Goal: Information Seeking & Learning: Learn about a topic

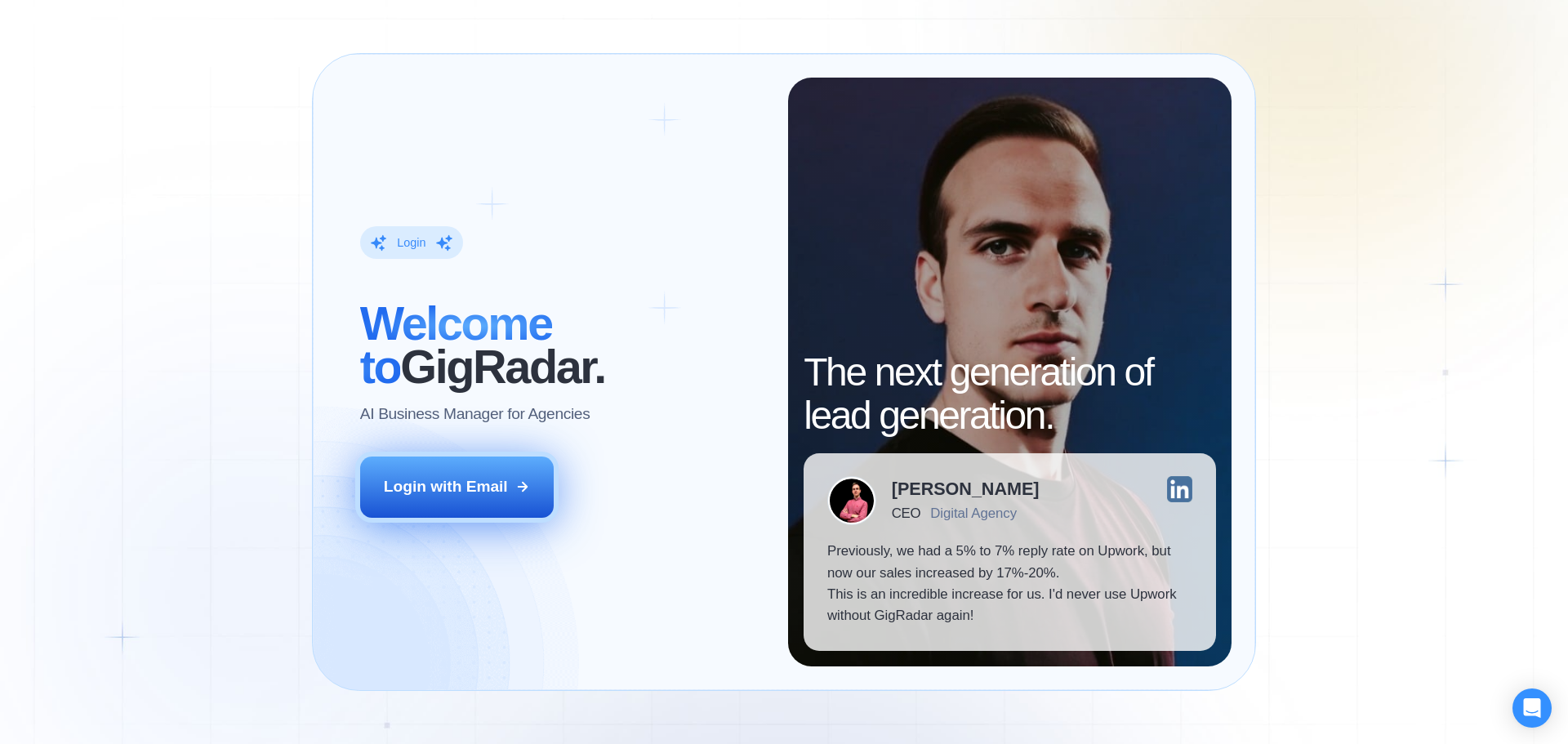
click at [478, 483] on div "Login with Email" at bounding box center [445, 486] width 124 height 21
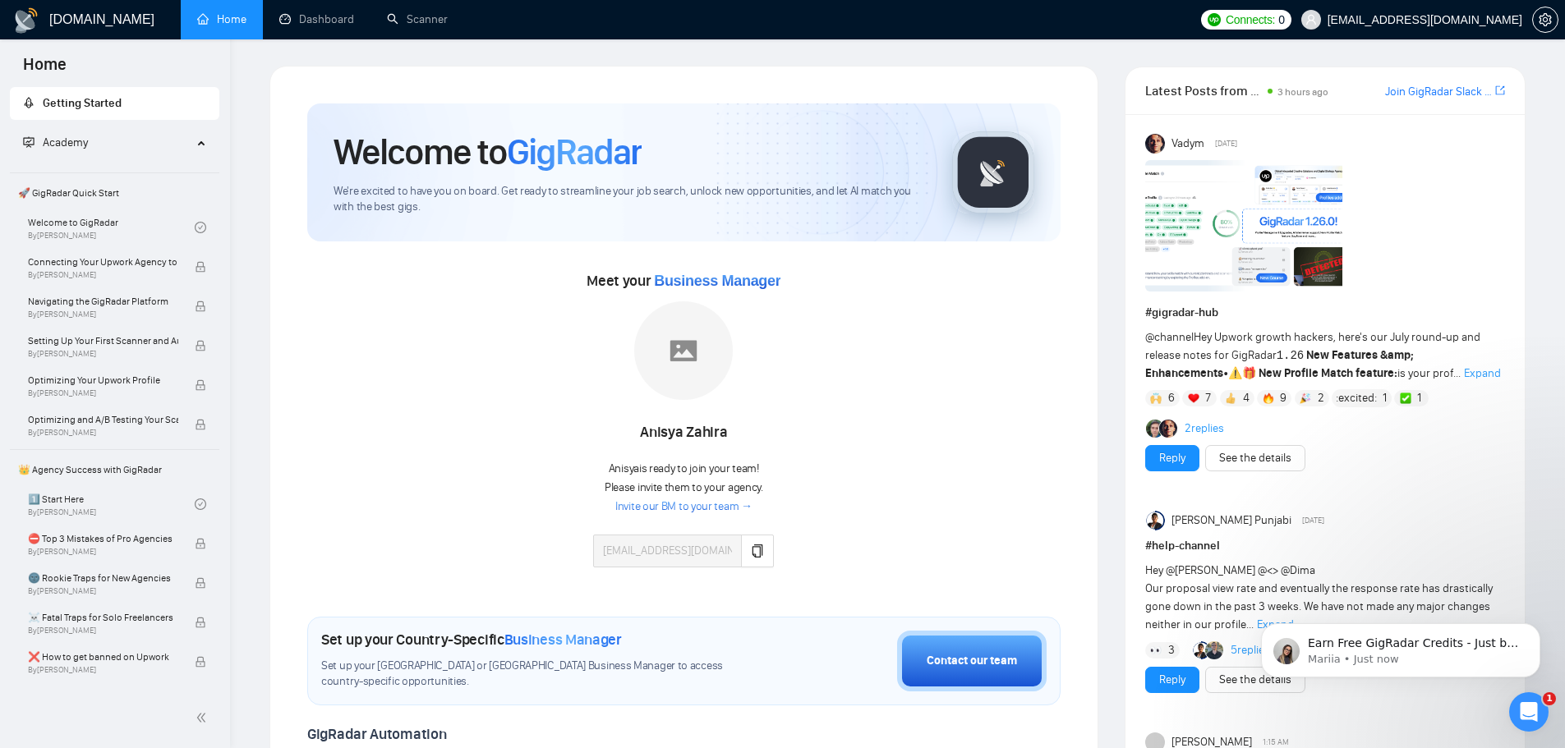
click at [657, 435] on div "Anisya Zahira" at bounding box center [683, 433] width 181 height 28
click at [1184, 228] on img at bounding box center [1243, 225] width 197 height 131
click at [1537, 628] on icon "Dismiss notification" at bounding box center [1535, 627] width 9 height 9
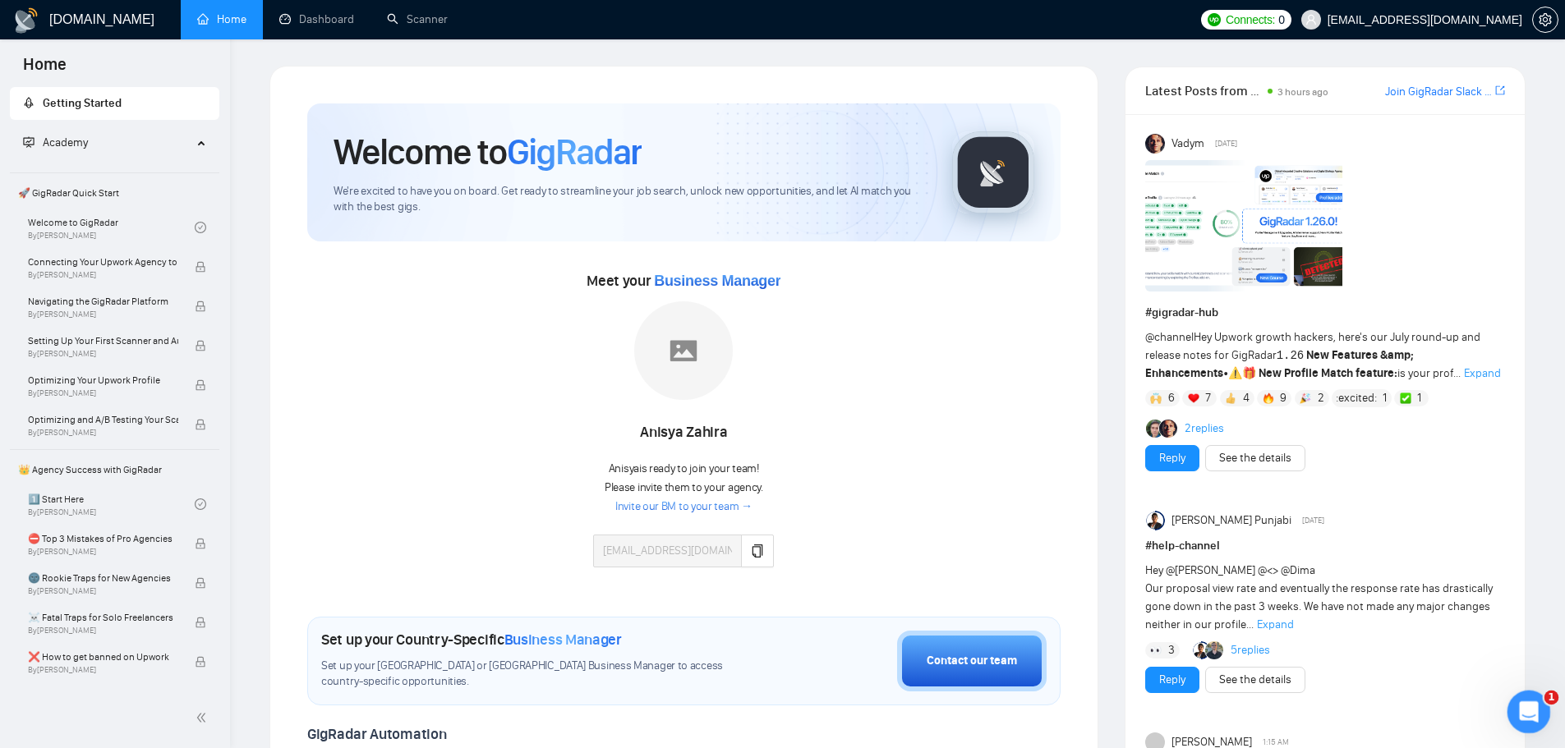
click at [1529, 693] on div "Open Intercom Messenger" at bounding box center [1526, 710] width 54 height 54
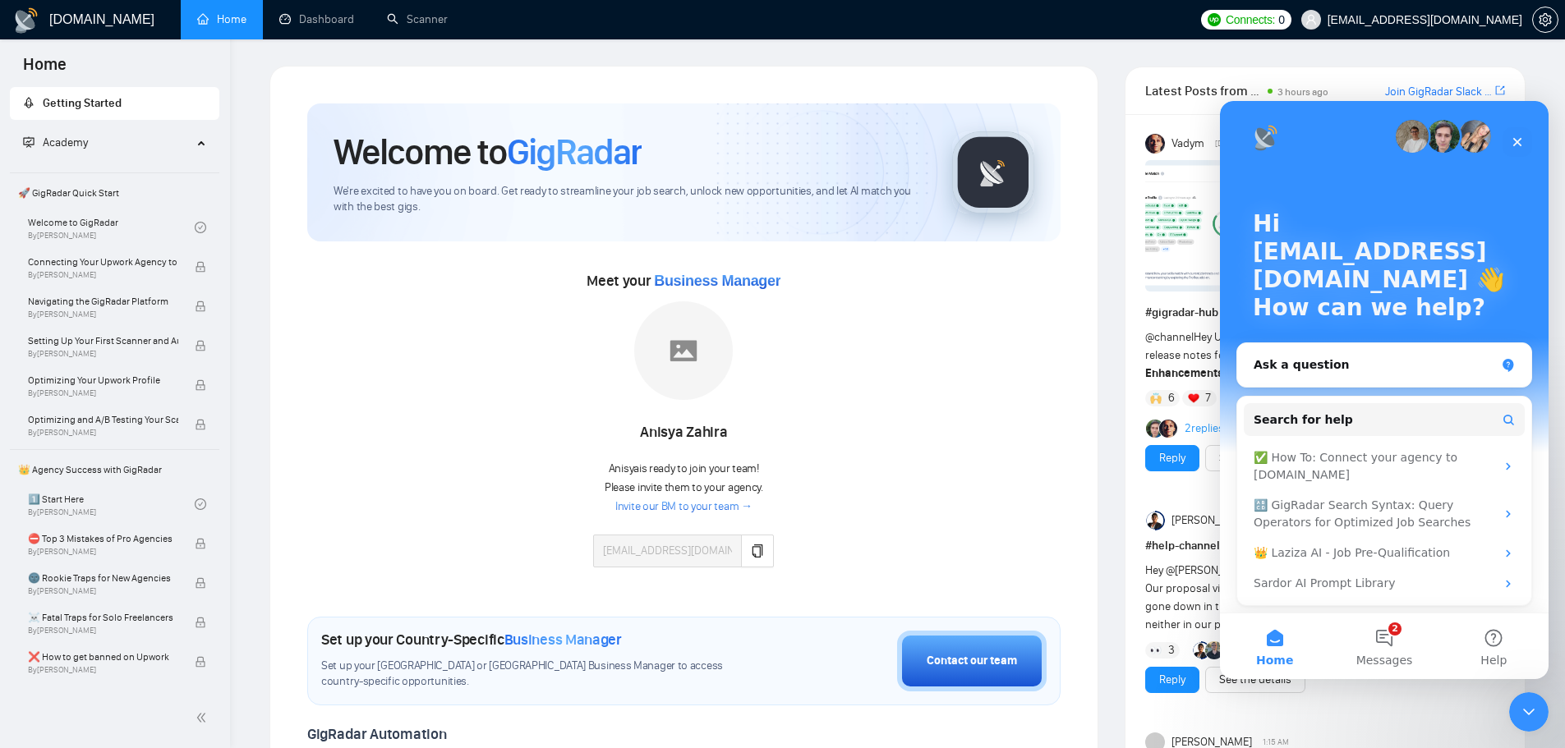
scroll to position [9, 0]
click at [1403, 628] on button "2 Messages" at bounding box center [1383, 647] width 109 height 66
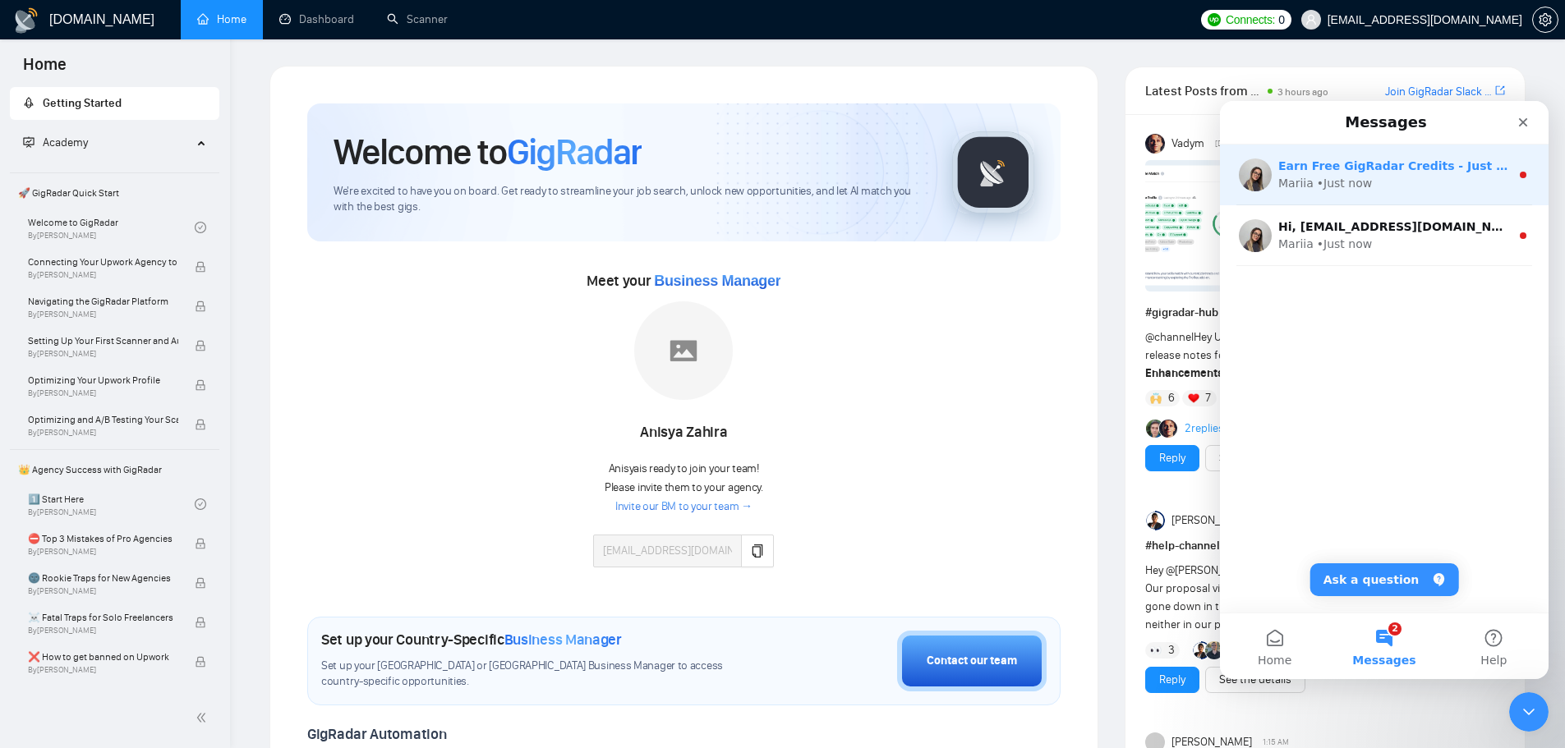
click at [1362, 182] on div "• Just now" at bounding box center [1344, 183] width 55 height 17
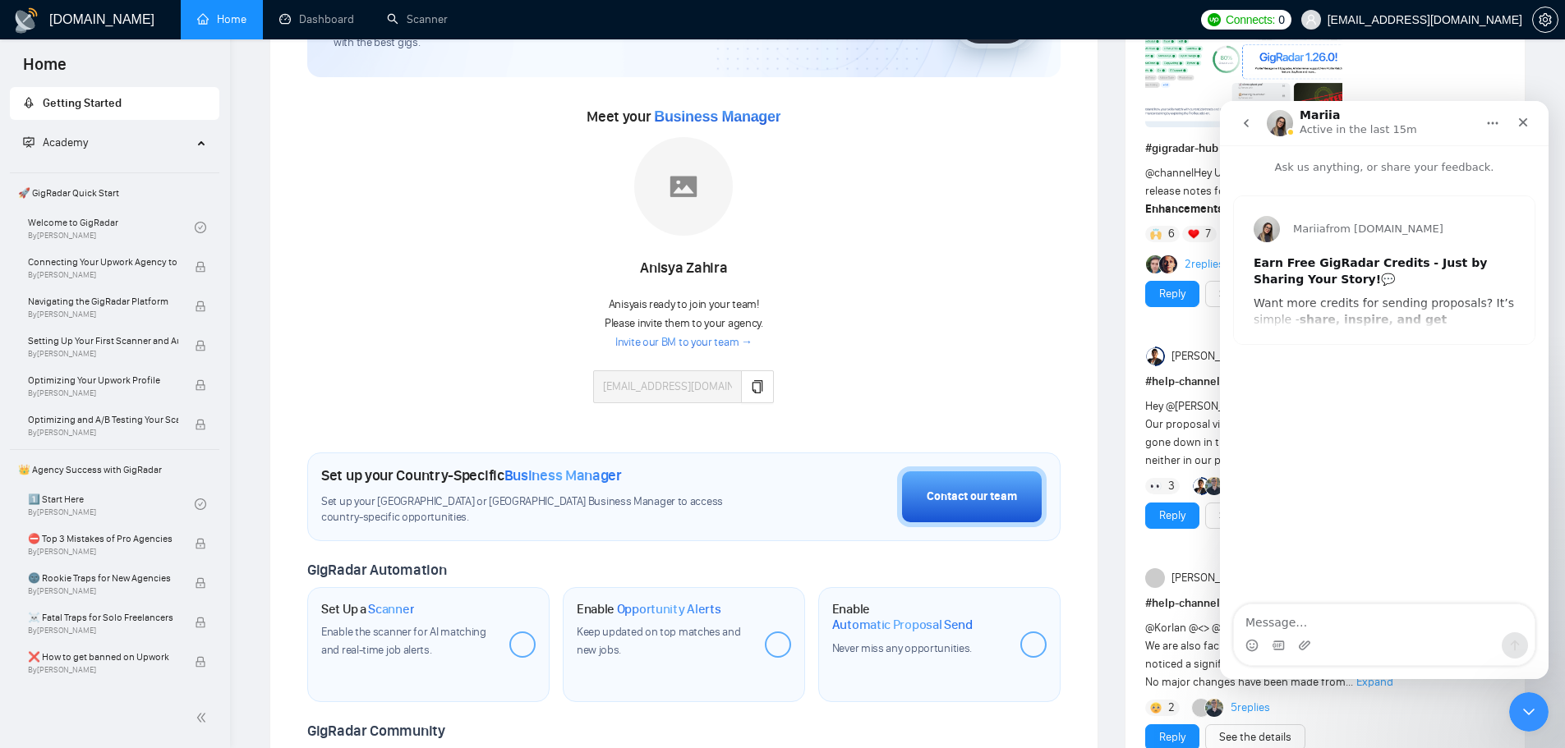
scroll to position [0, 0]
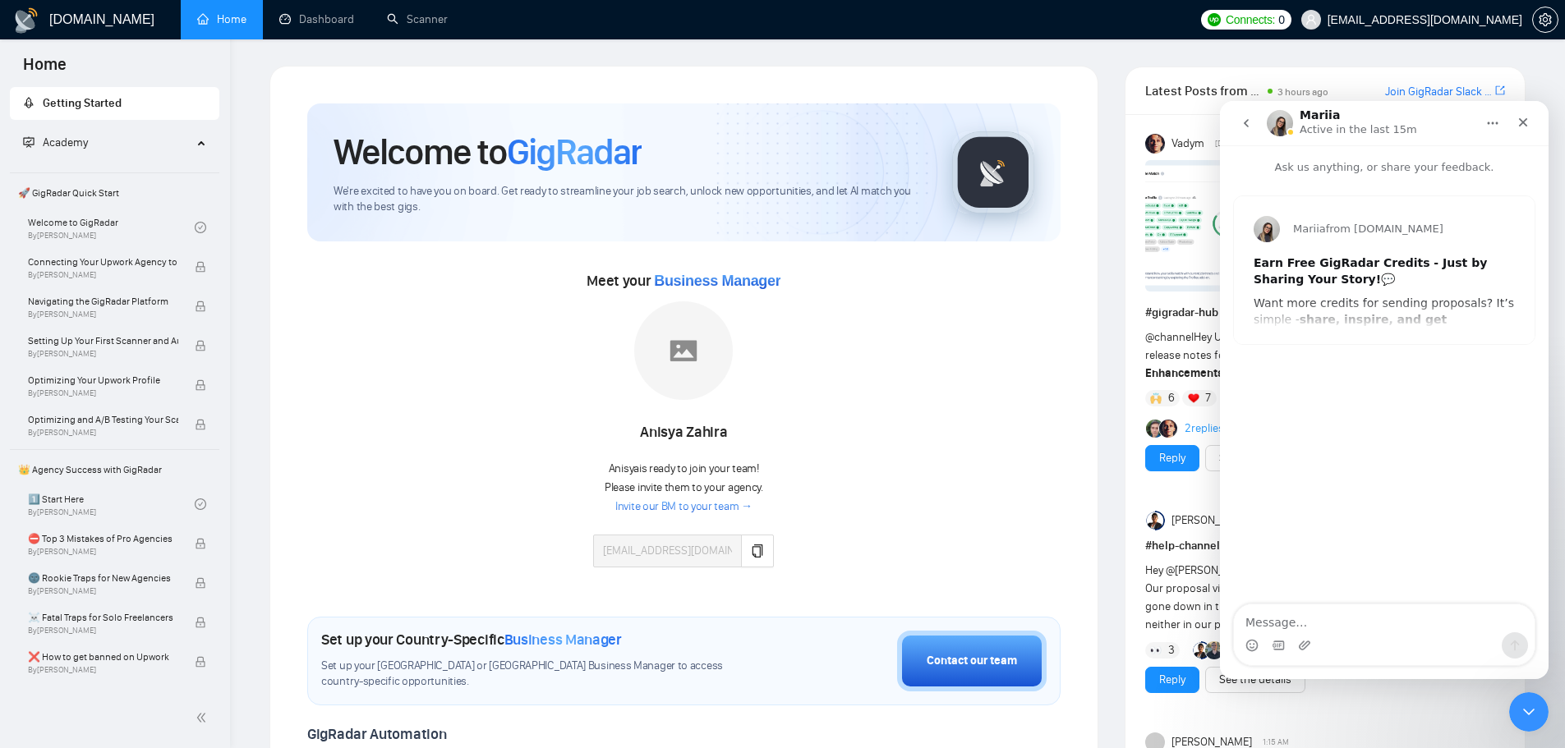
click at [1252, 133] on button "go back" at bounding box center [1245, 123] width 31 height 31
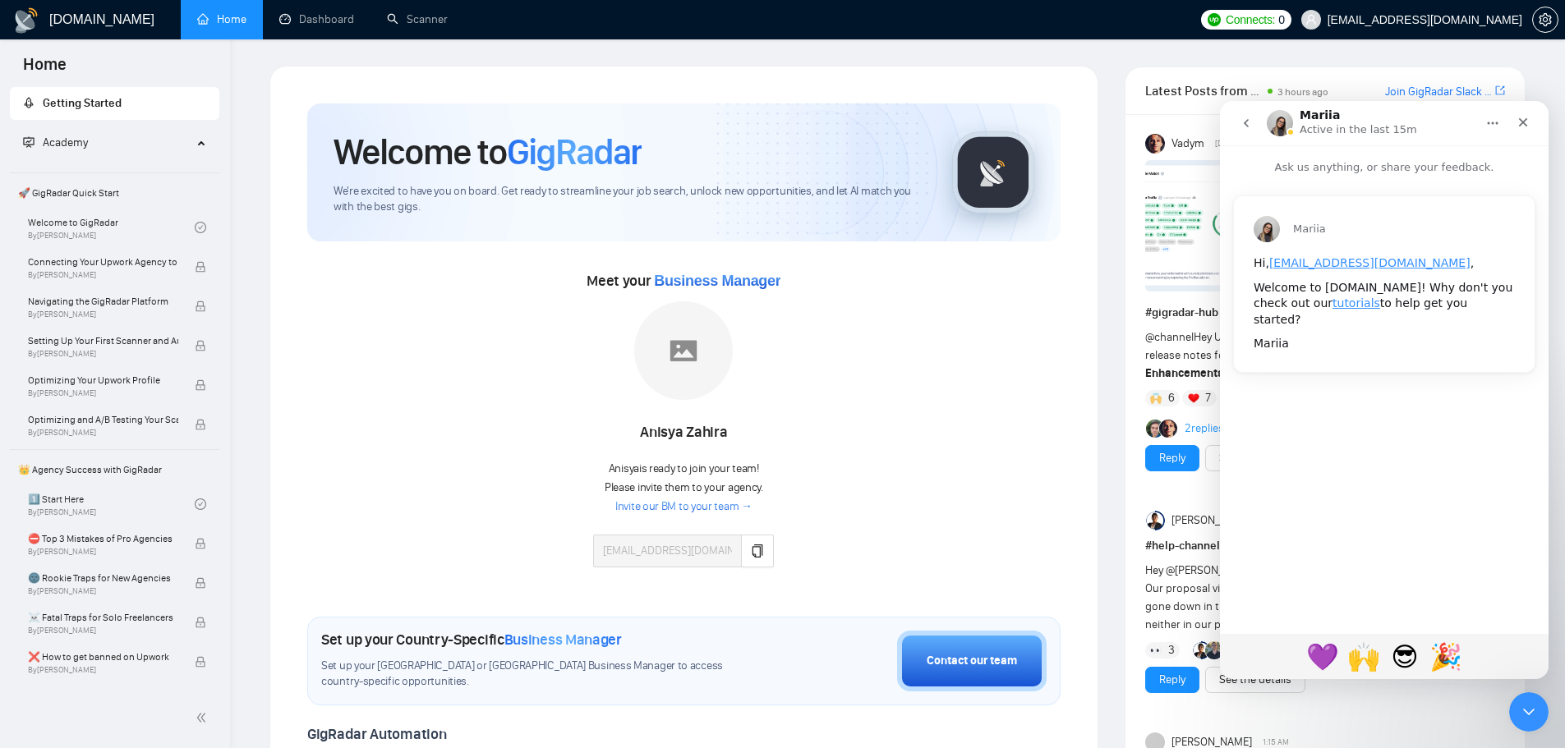
click at [1253, 119] on button "go back" at bounding box center [1245, 123] width 31 height 31
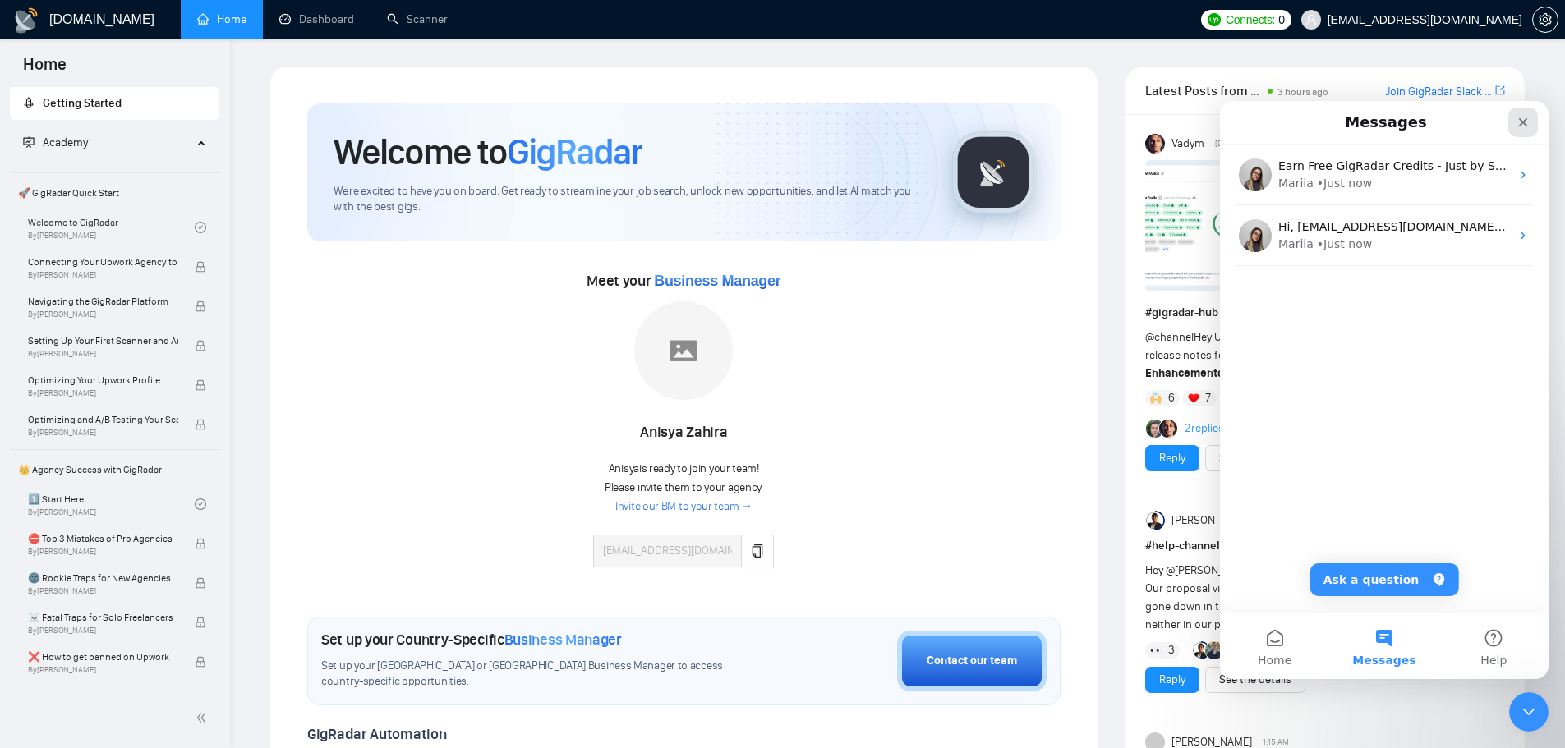
click at [1517, 123] on icon "Close" at bounding box center [1522, 122] width 13 height 13
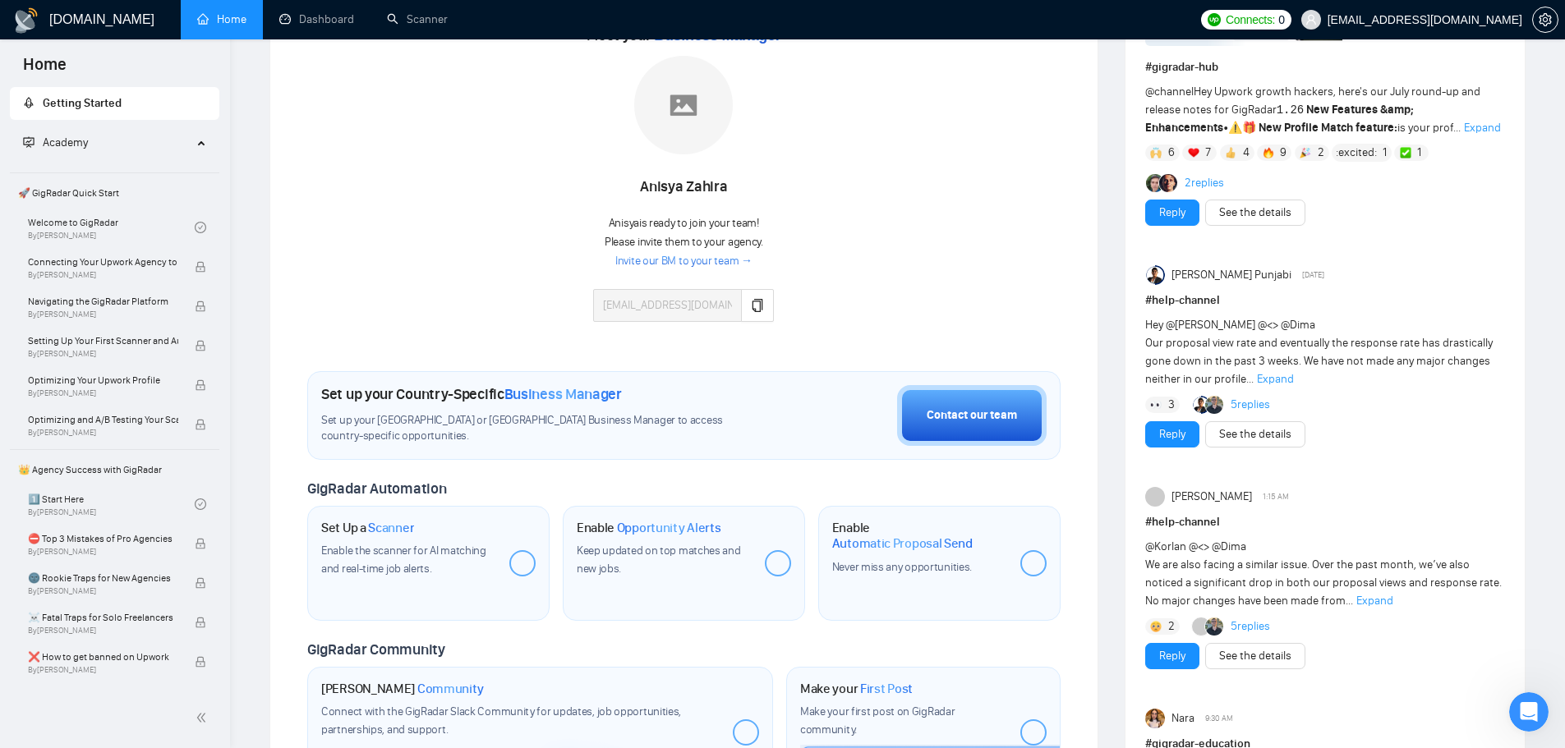
scroll to position [246, 0]
click at [957, 421] on div "Contact our team" at bounding box center [972, 415] width 90 height 18
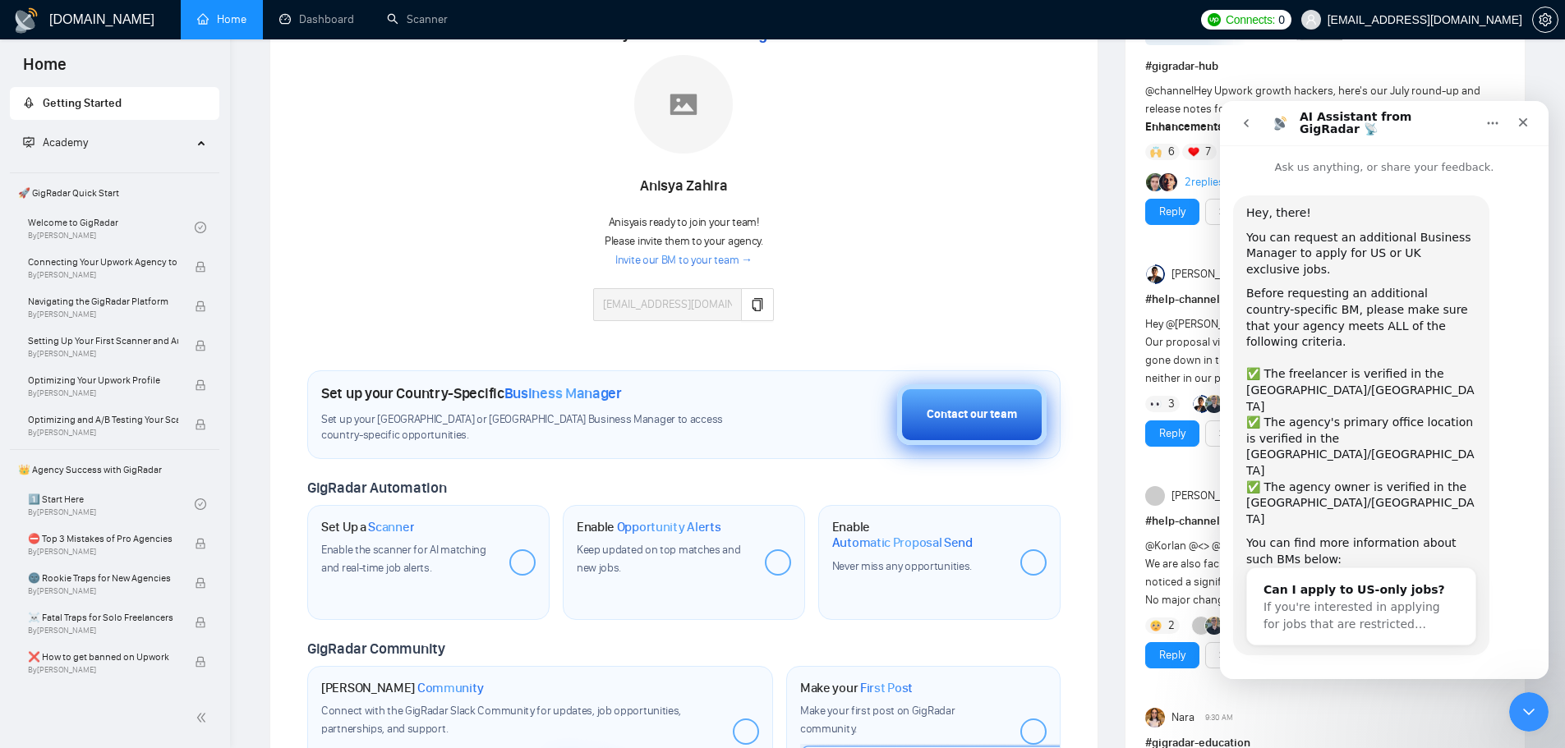
scroll to position [11, 0]
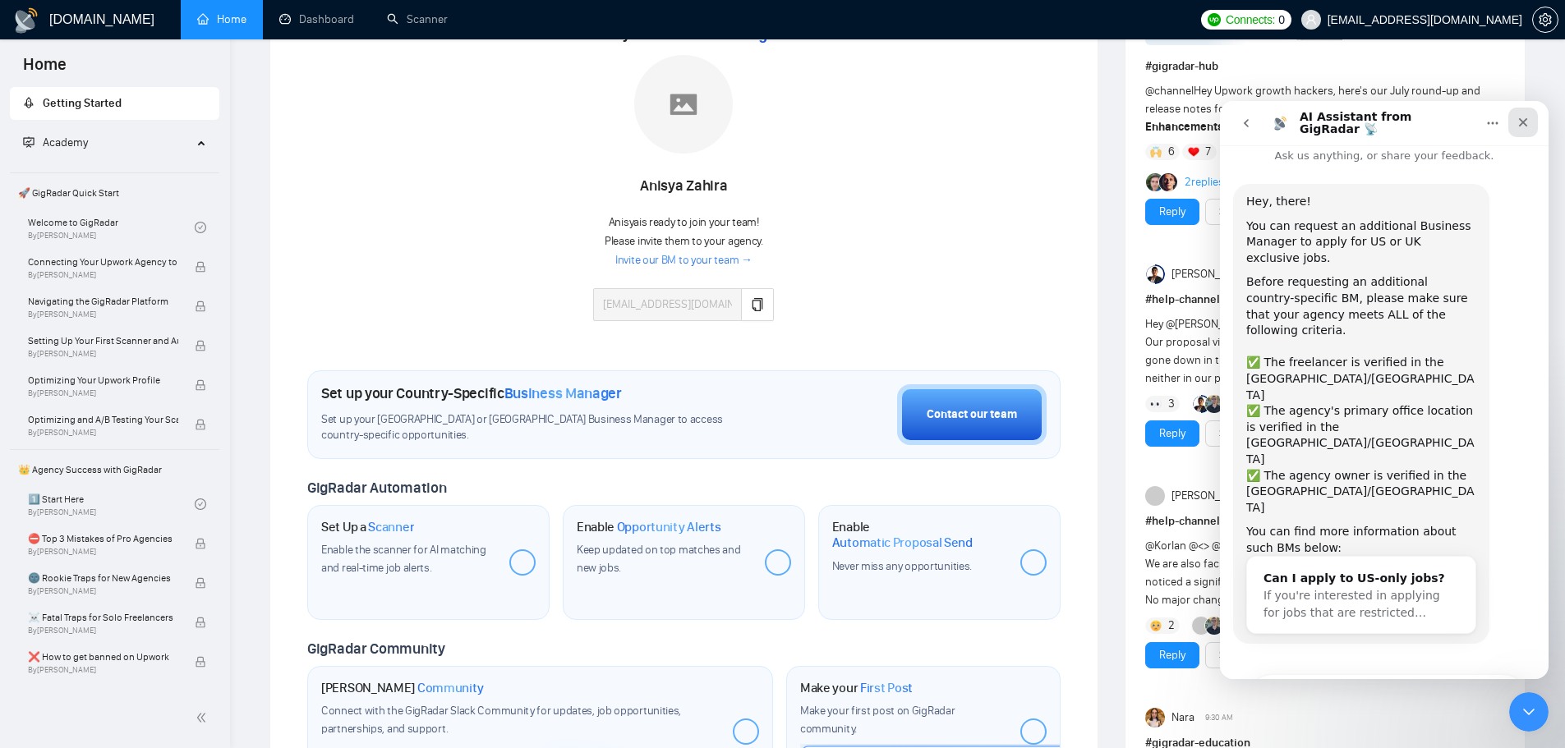
click at [1534, 117] on div "Close" at bounding box center [1523, 123] width 30 height 30
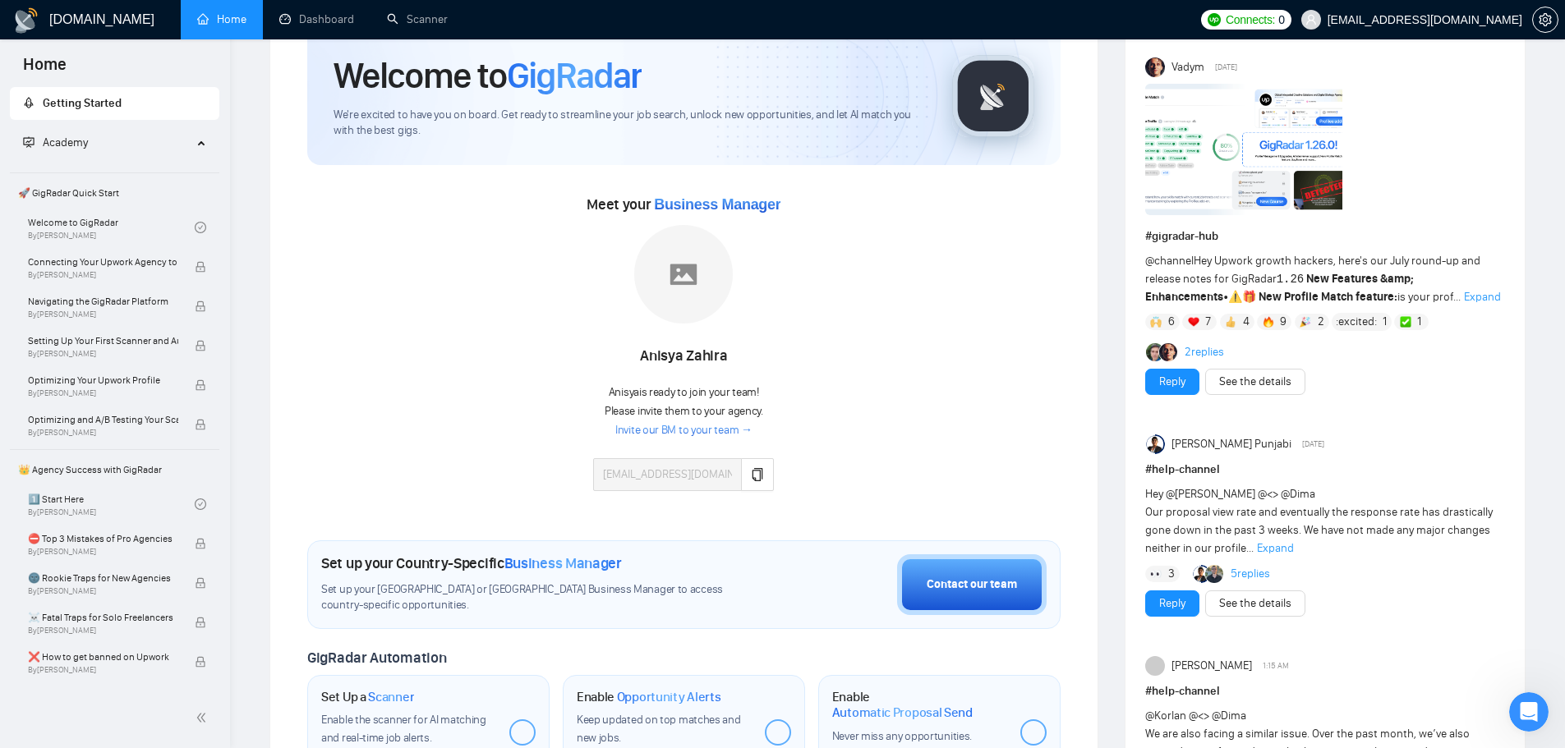
scroll to position [0, 0]
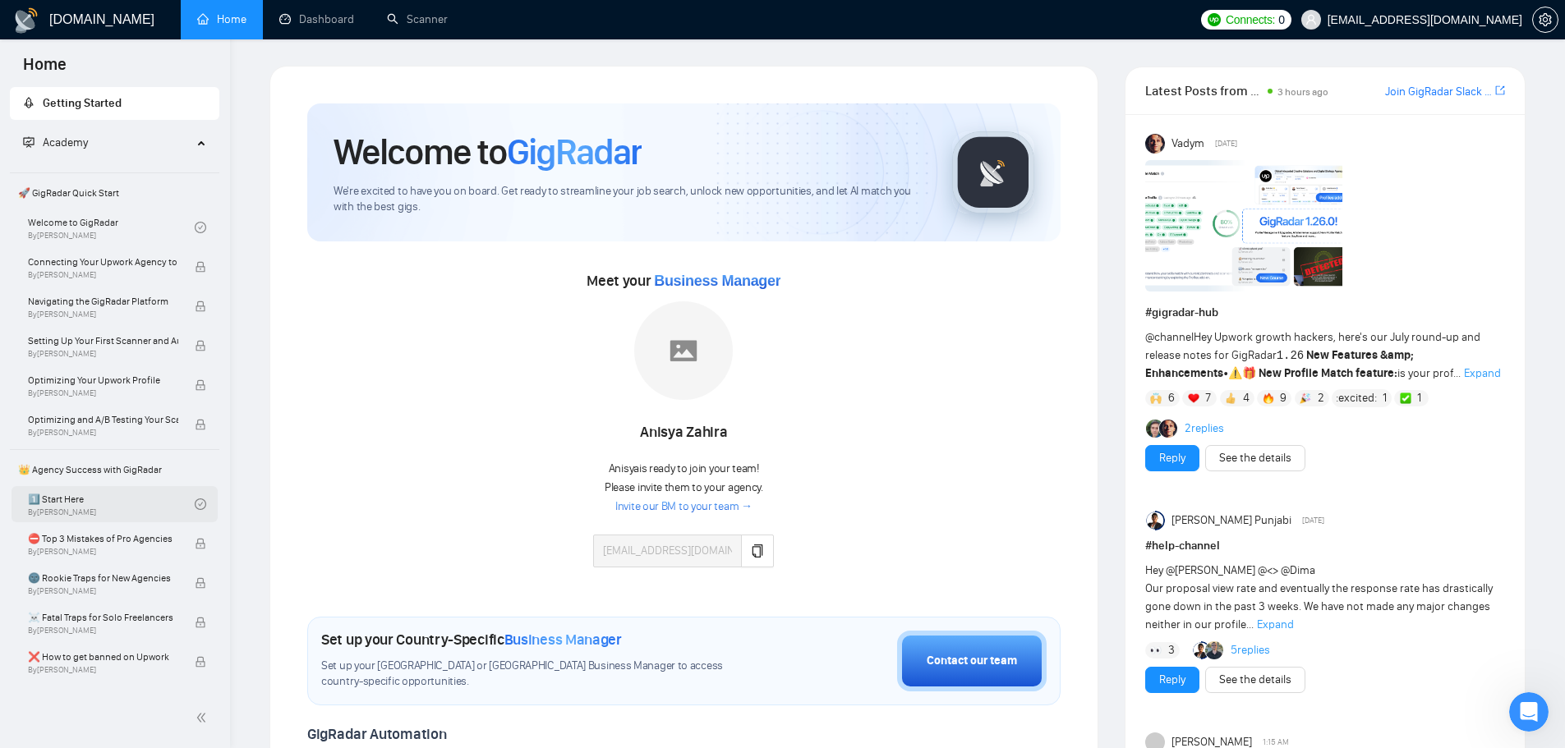
click at [135, 499] on link "1️⃣ Start Here By Vadym Ovcharenko" at bounding box center [111, 504] width 167 height 36
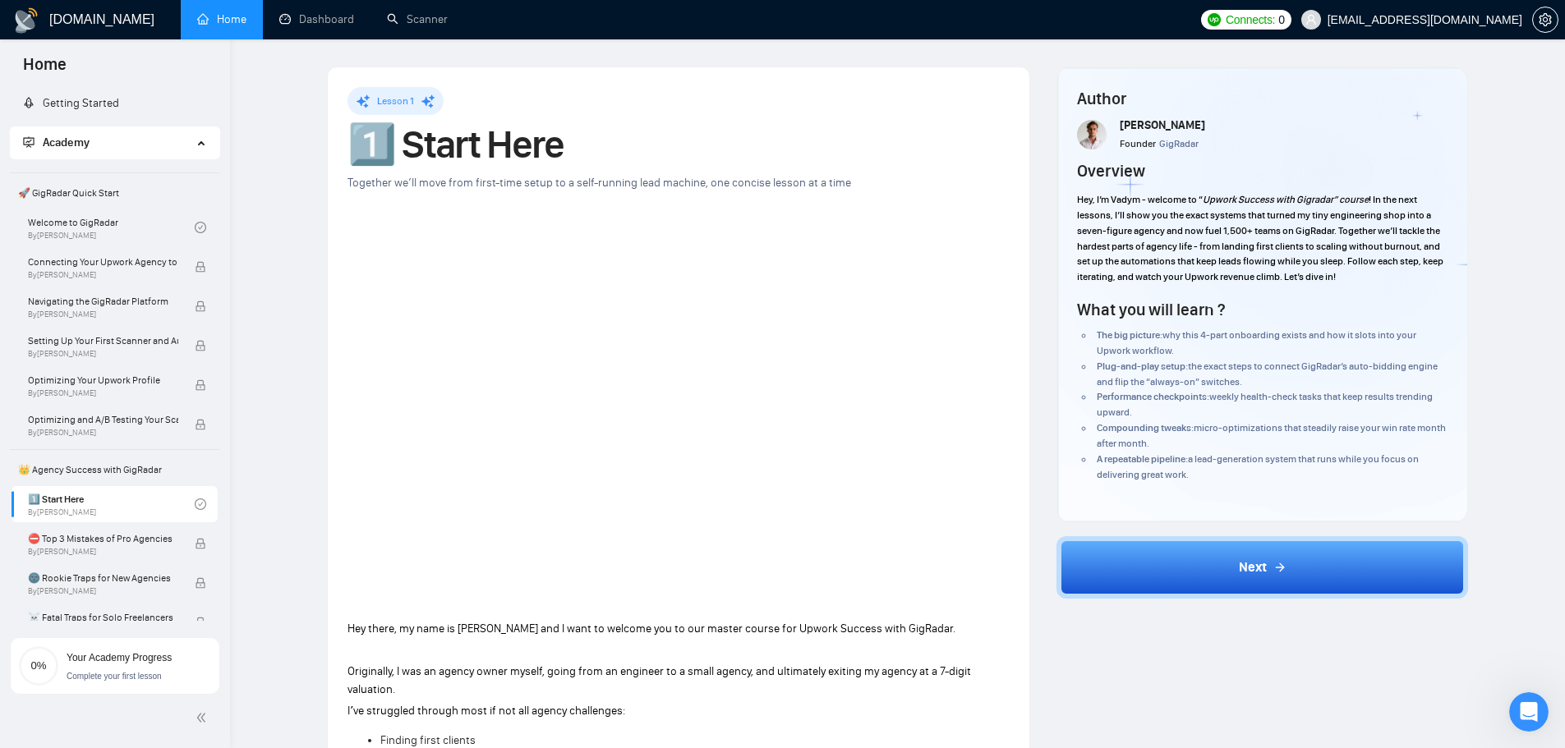
click at [240, 19] on link "Home" at bounding box center [221, 19] width 49 height 14
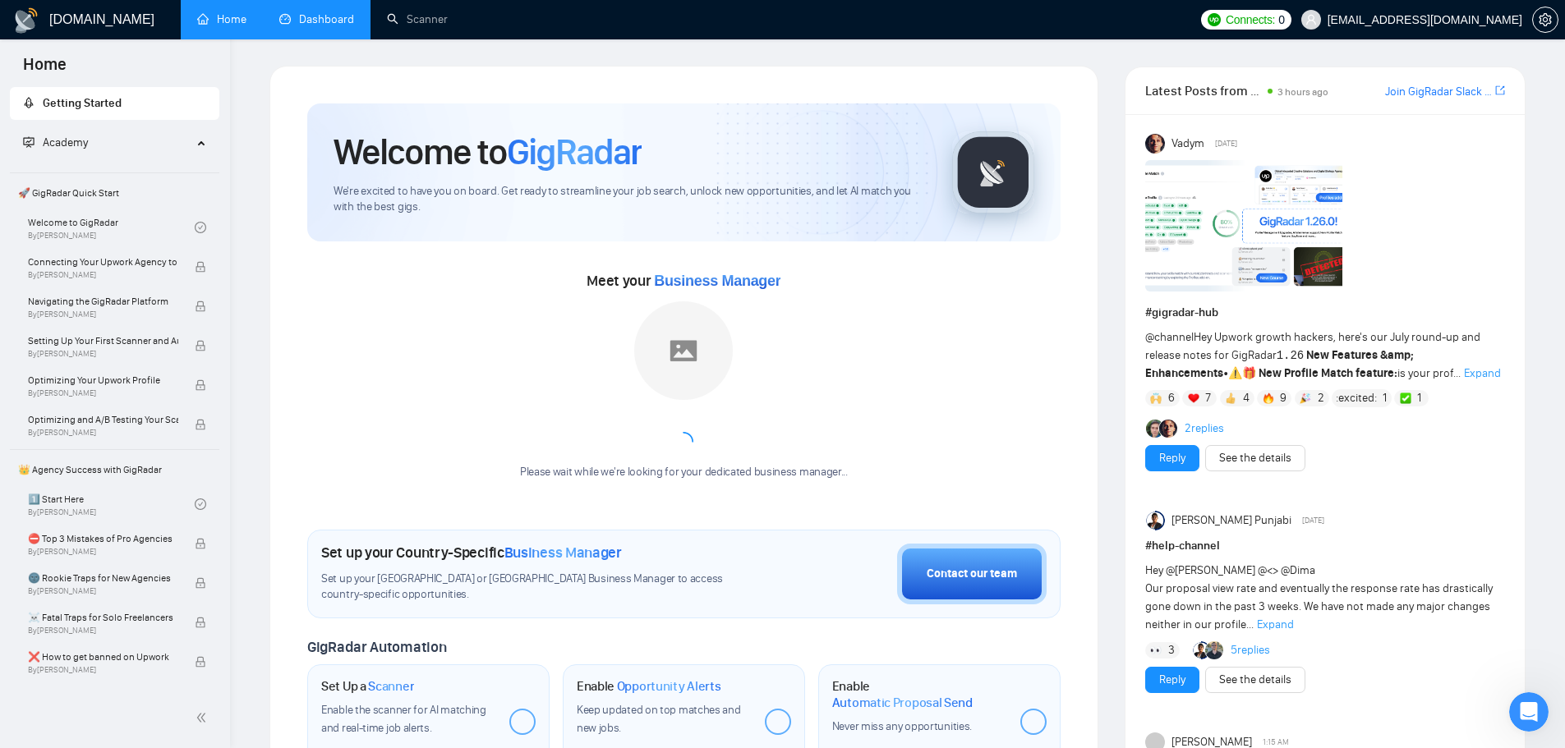
click at [320, 24] on link "Dashboard" at bounding box center [316, 19] width 75 height 14
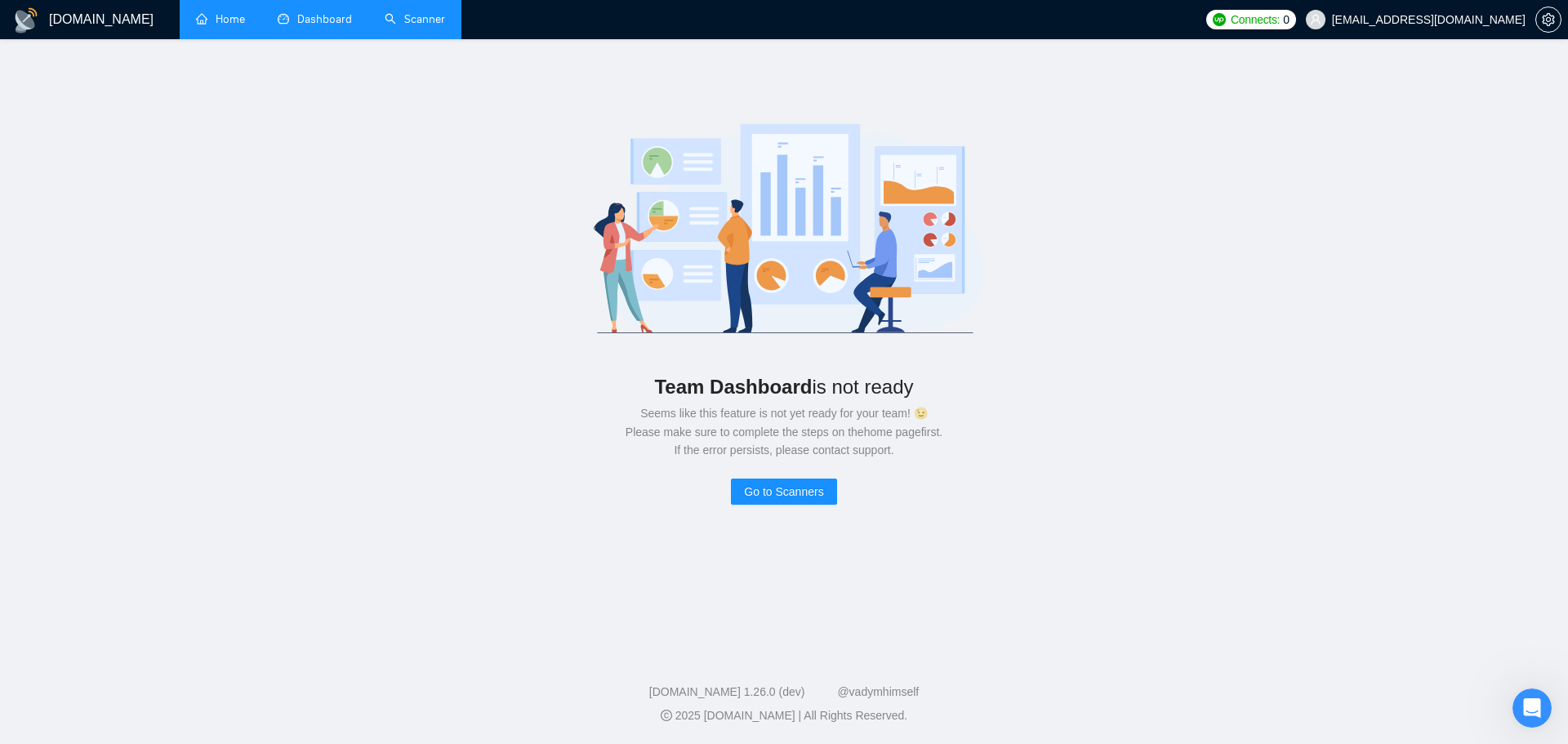
click at [385, 22] on link "Scanner" at bounding box center [415, 19] width 61 height 14
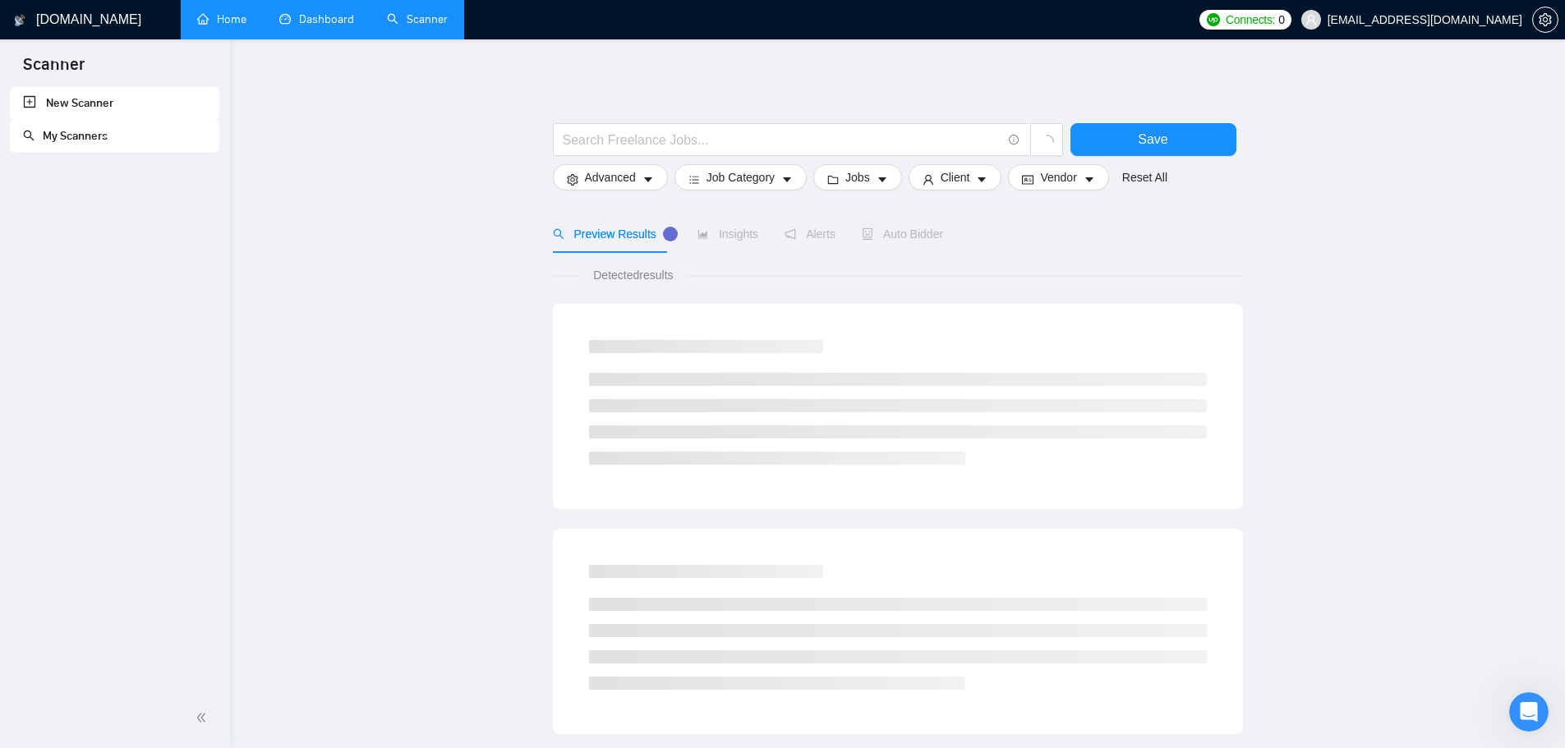
click at [246, 12] on link "Home" at bounding box center [221, 19] width 49 height 14
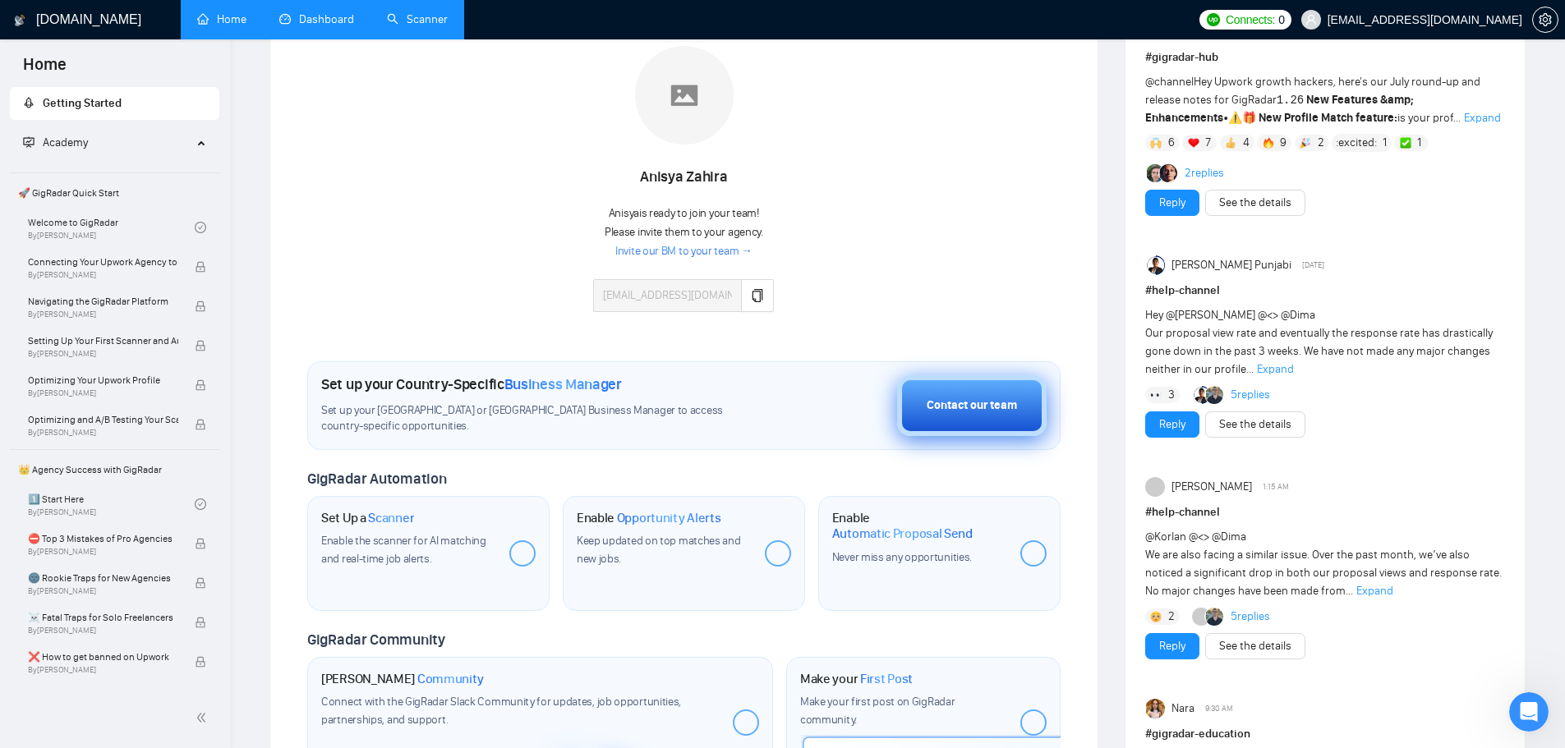
scroll to position [246, 0]
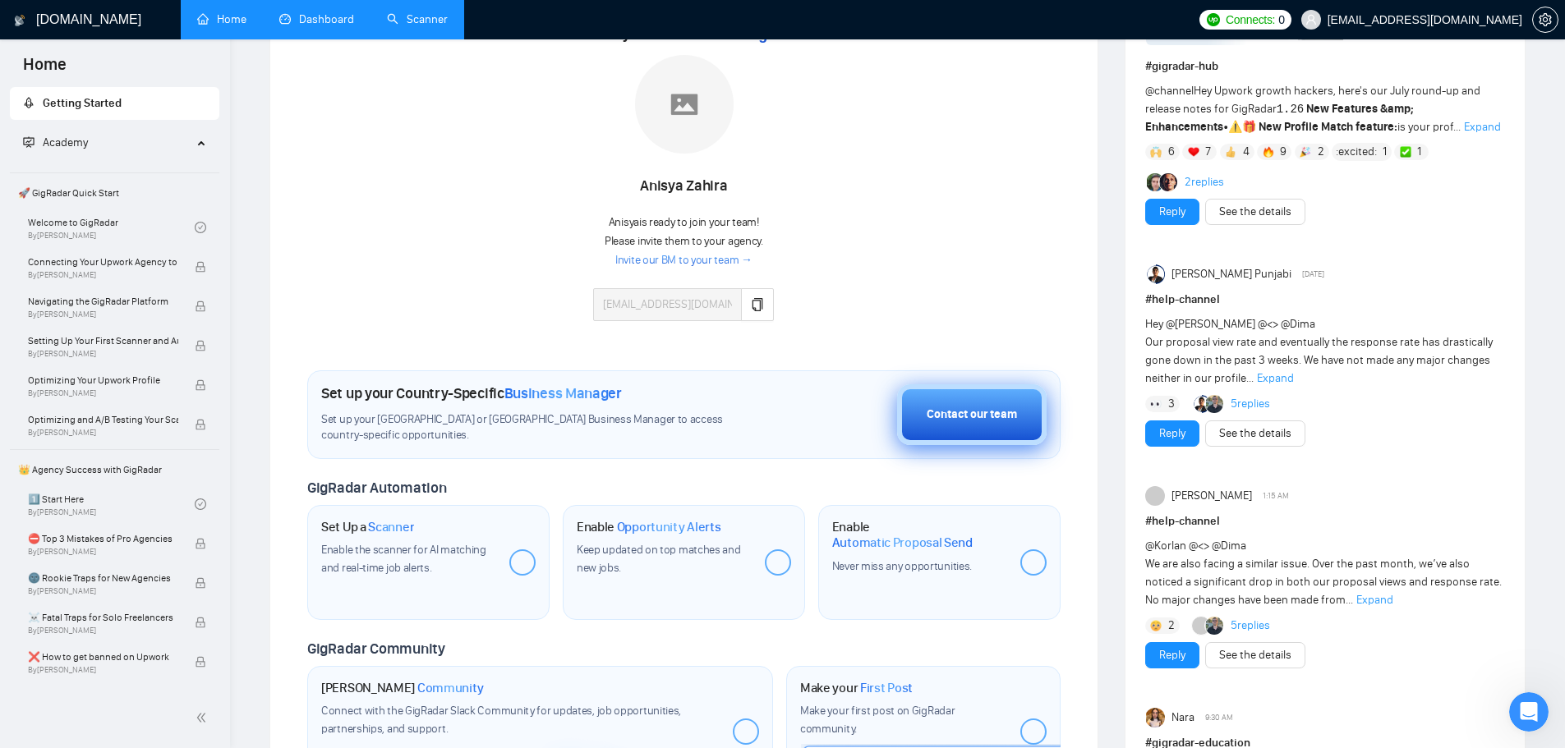
click at [937, 426] on button "Contact our team" at bounding box center [971, 414] width 149 height 61
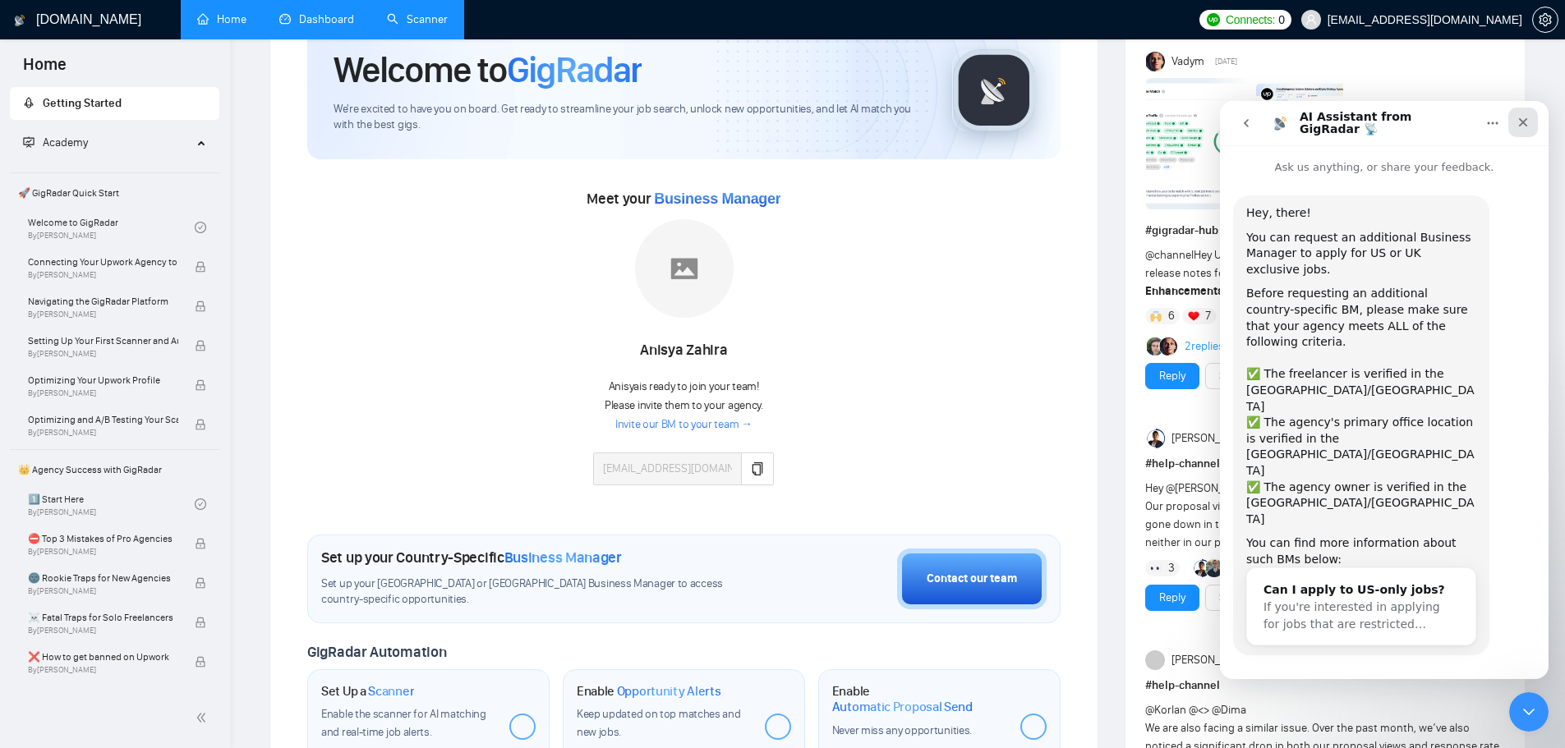
scroll to position [11, 0]
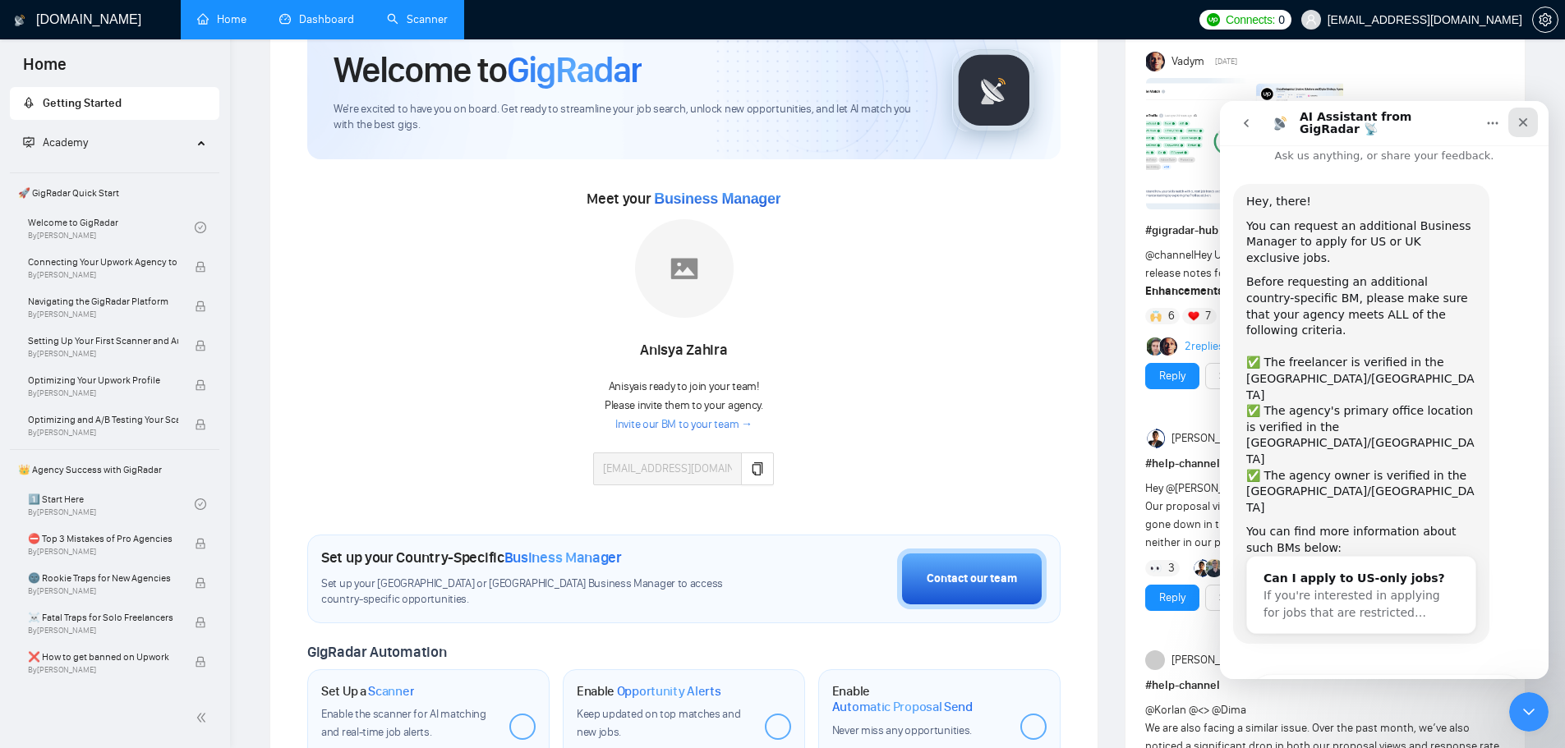
click at [1520, 122] on icon "Close" at bounding box center [1522, 122] width 13 height 13
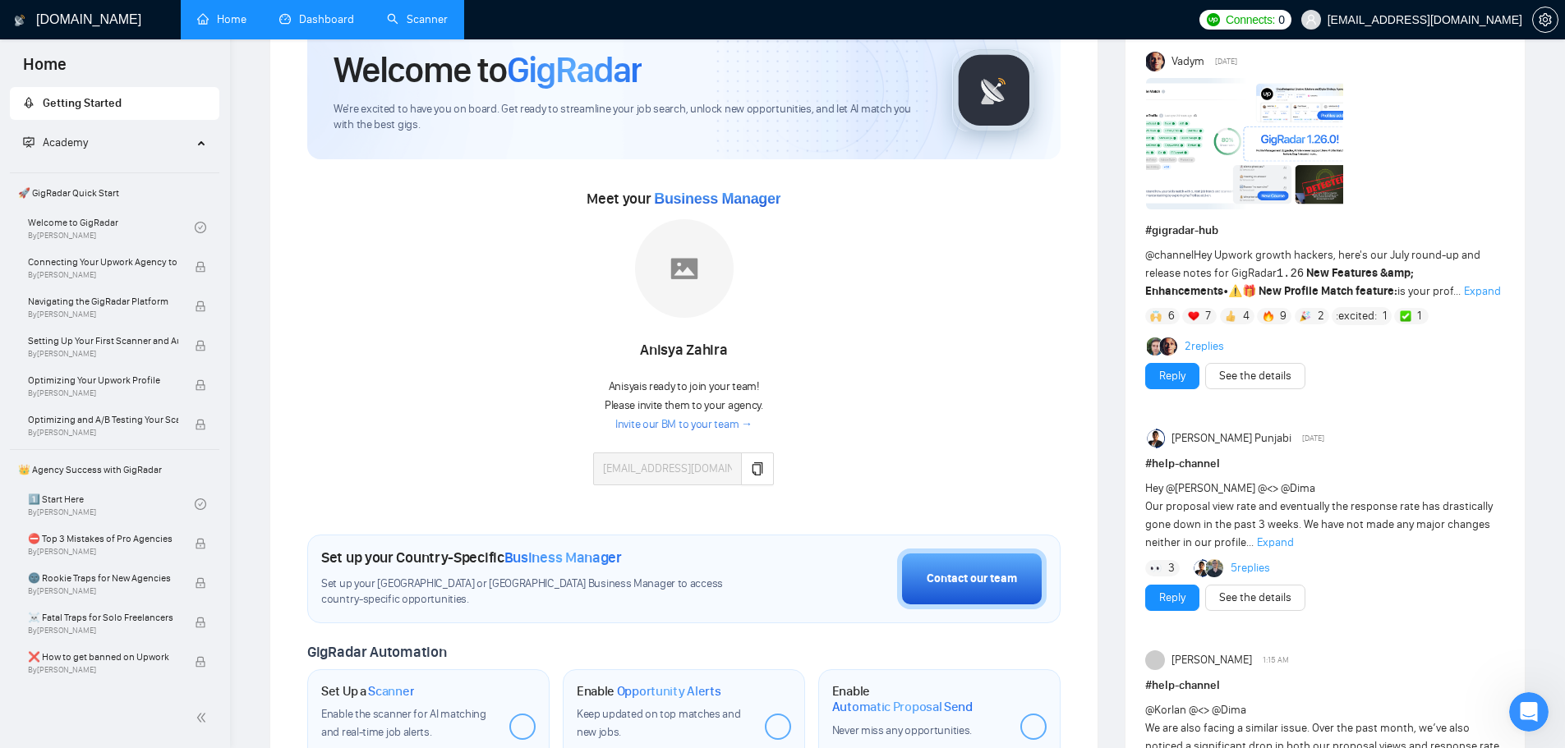
click at [641, 426] on link "Invite our BM to your team →" at bounding box center [683, 425] width 137 height 16
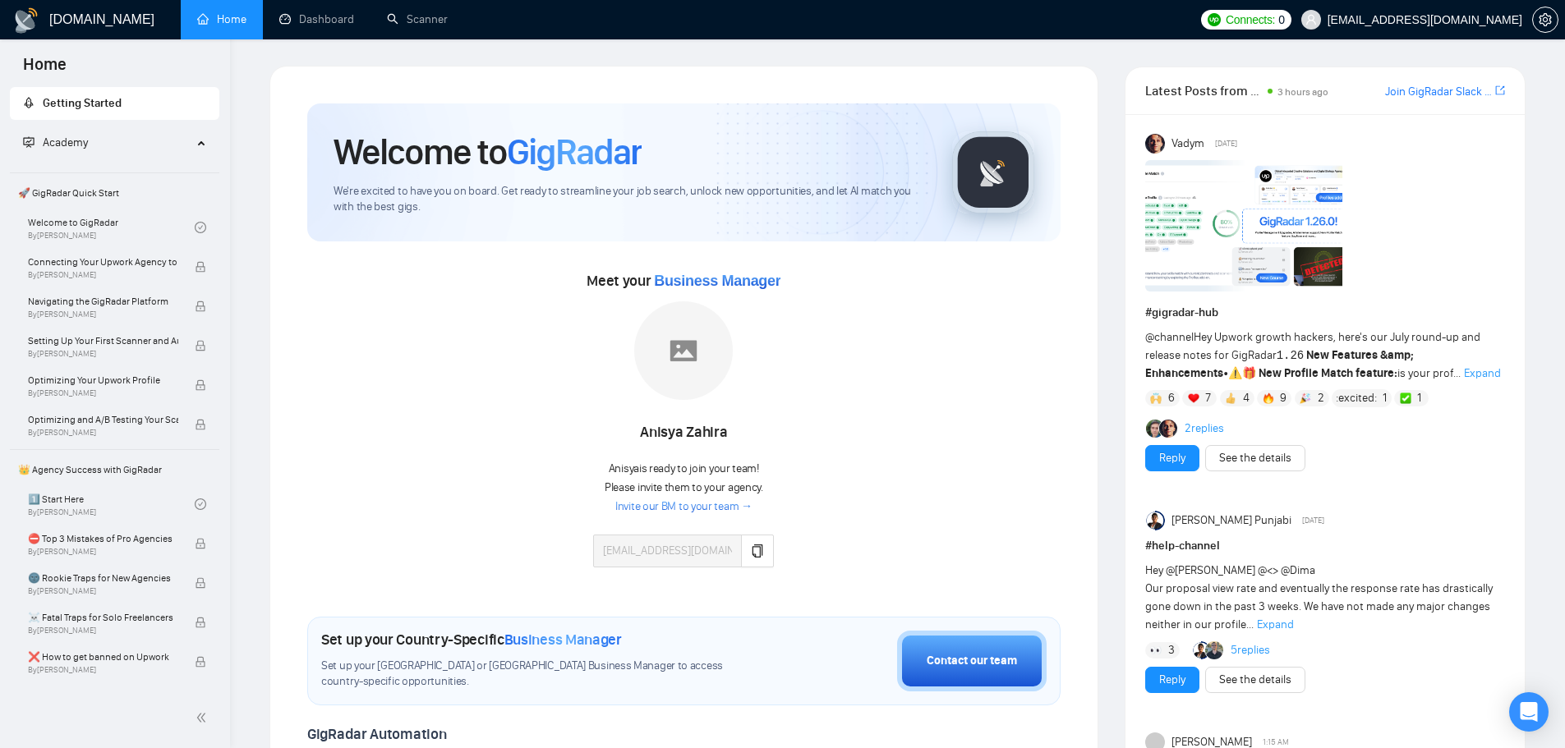
scroll to position [82, 0]
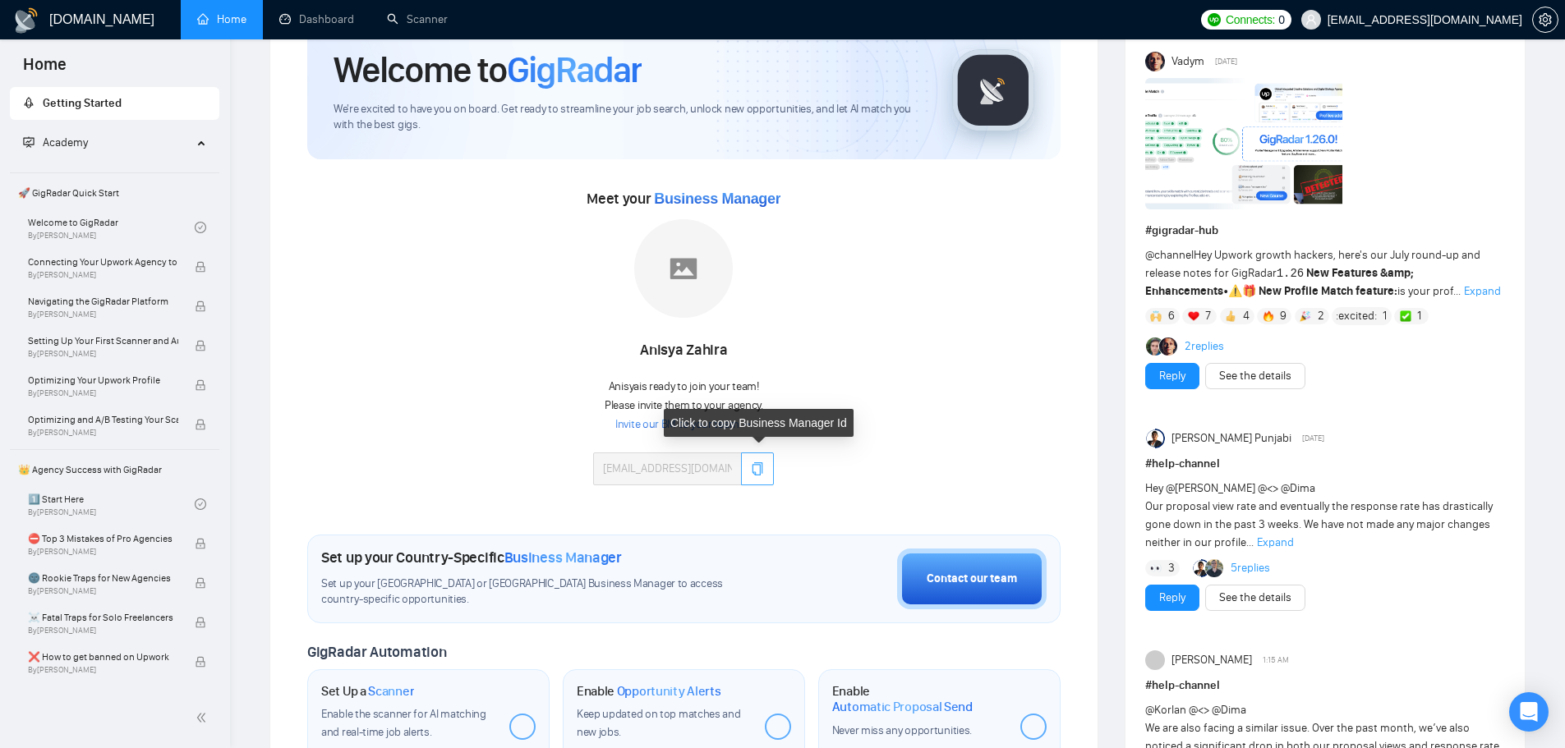
click at [753, 475] on icon "copy" at bounding box center [757, 468] width 13 height 13
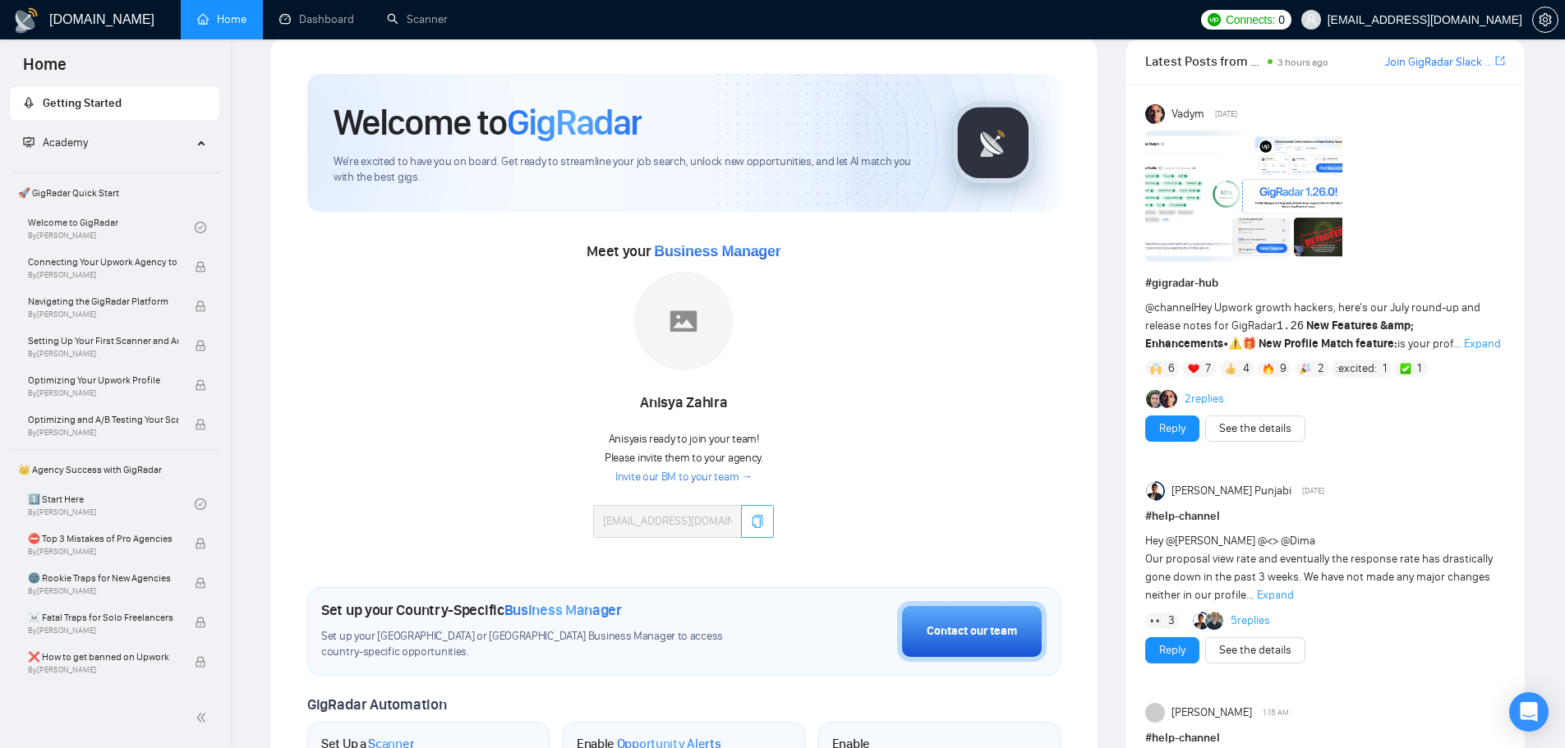
scroll to position [0, 0]
